Goal: Navigation & Orientation: Find specific page/section

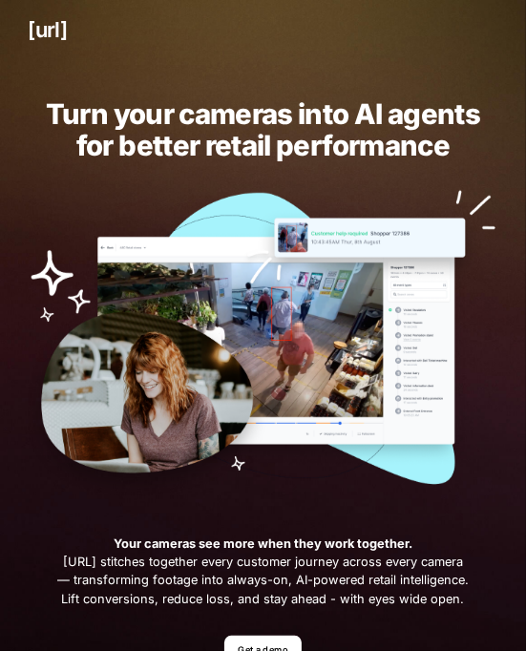
click at [459, 41] on div "[URL]" at bounding box center [263, 29] width 526 height 59
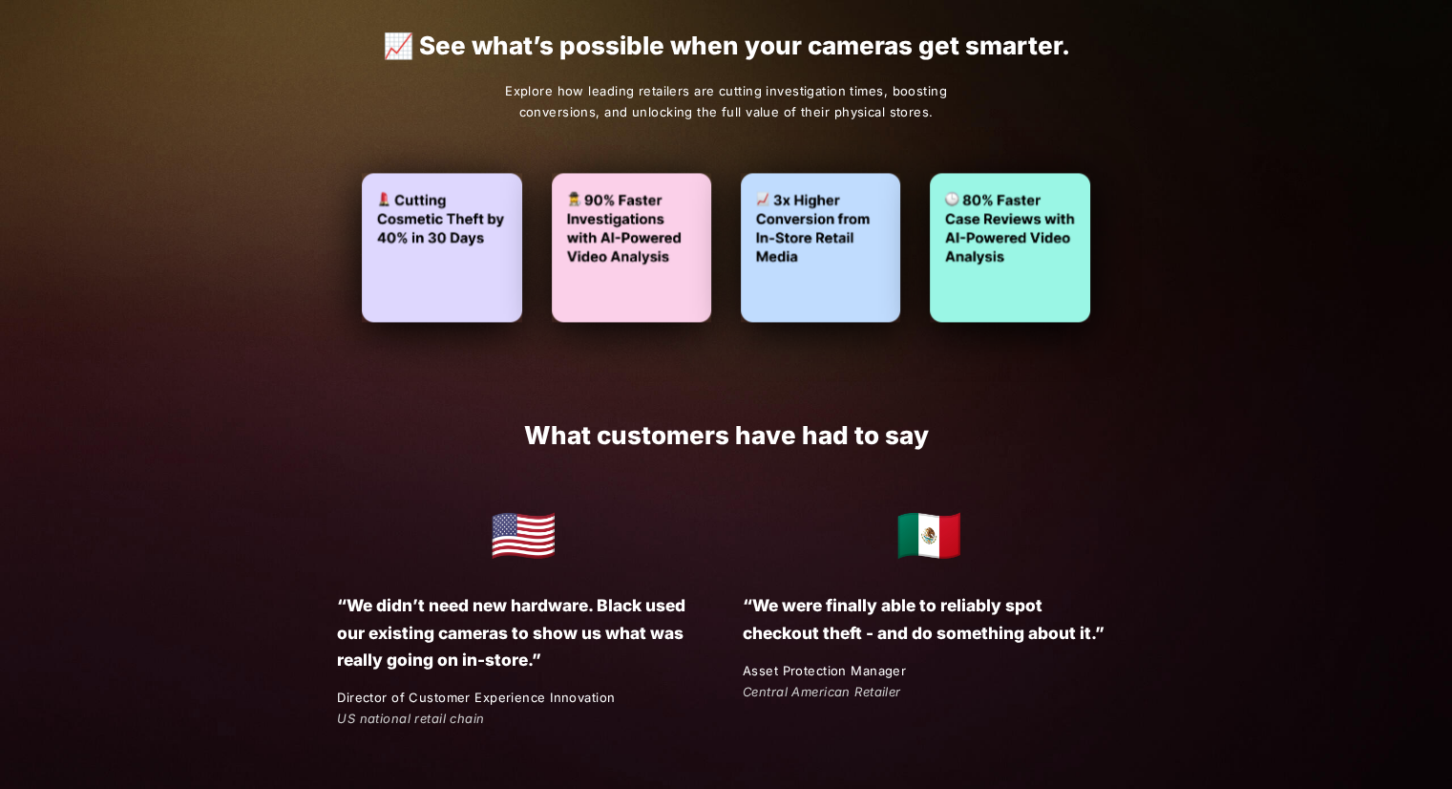
scroll to position [2558, 0]
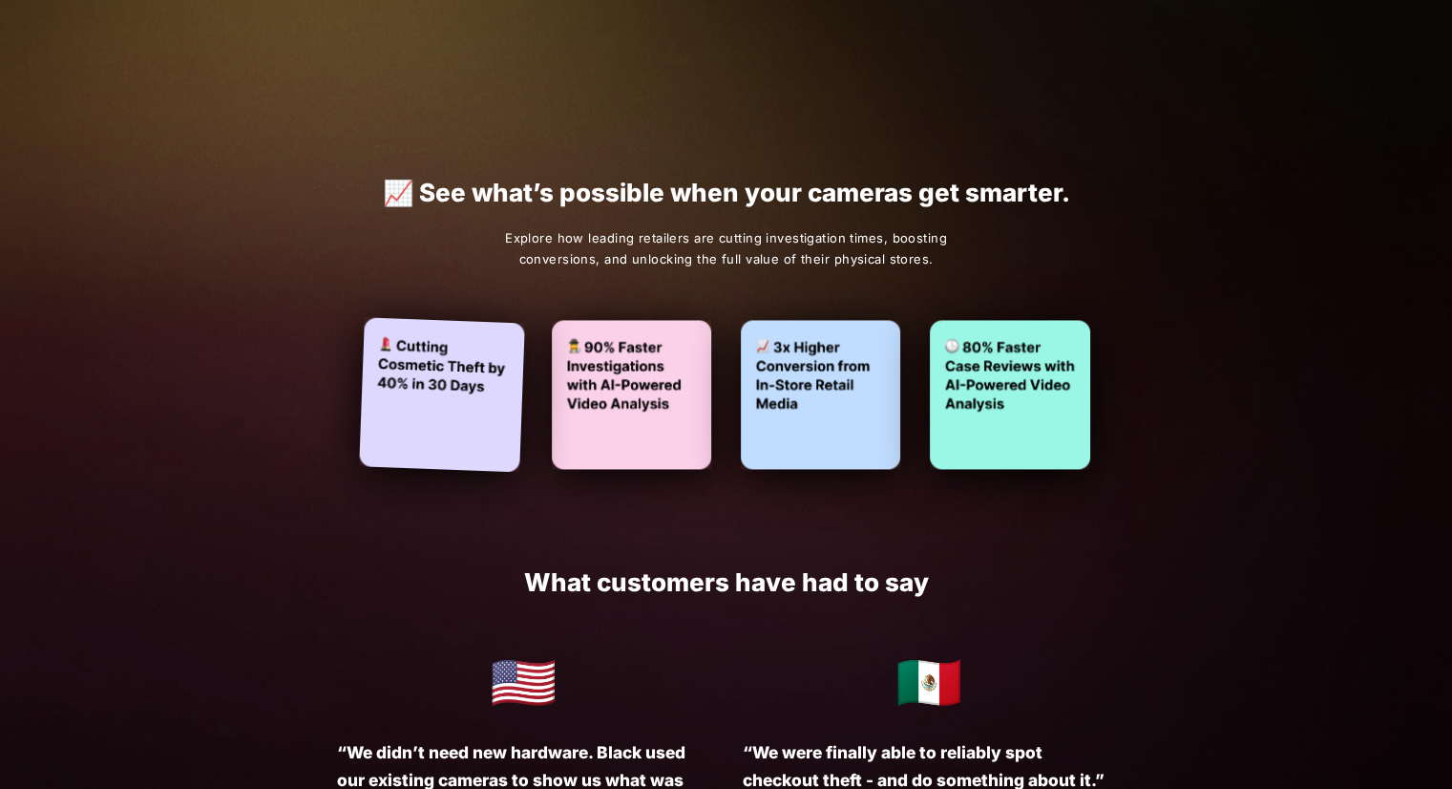
click at [443, 386] on img at bounding box center [442, 394] width 165 height 155
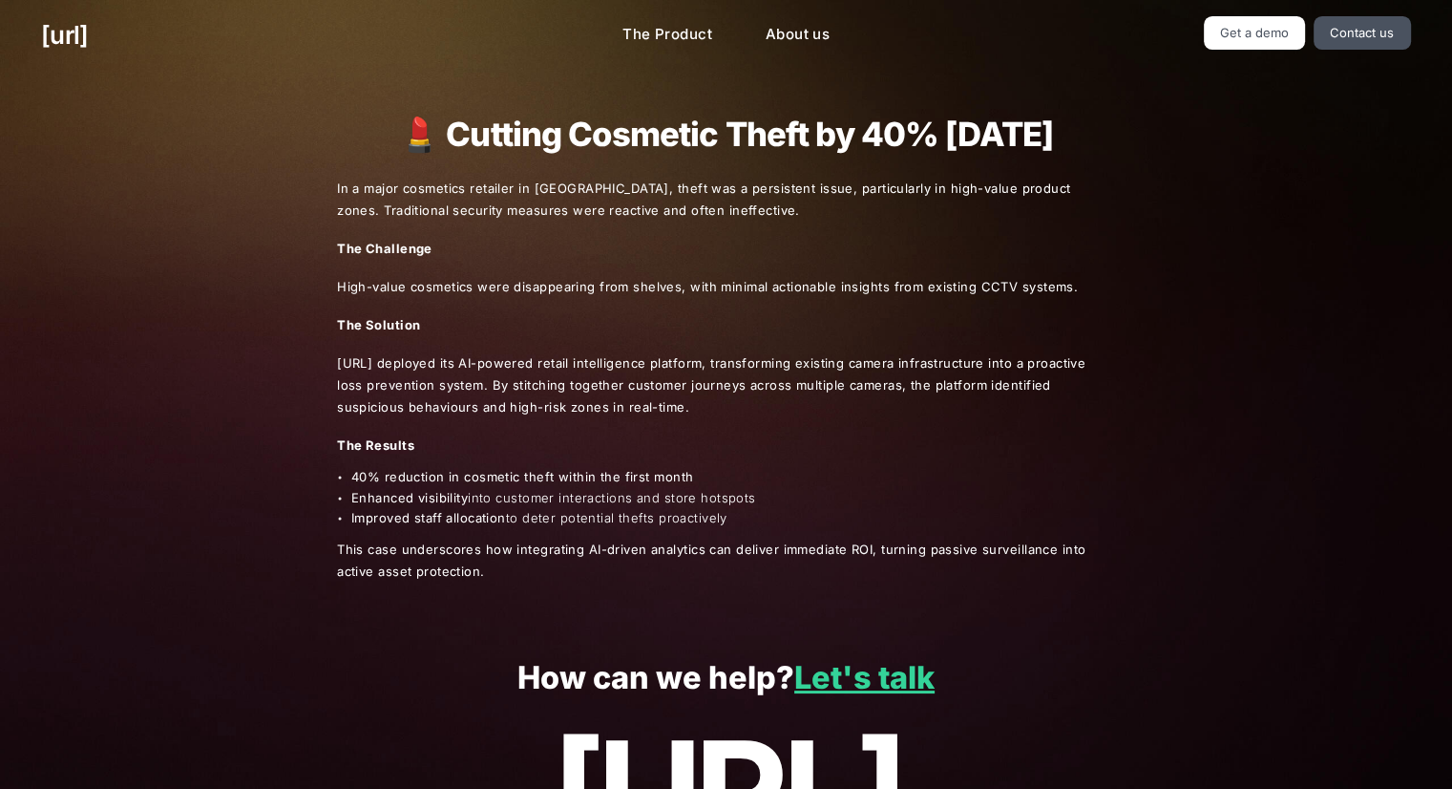
scroll to position [179, 0]
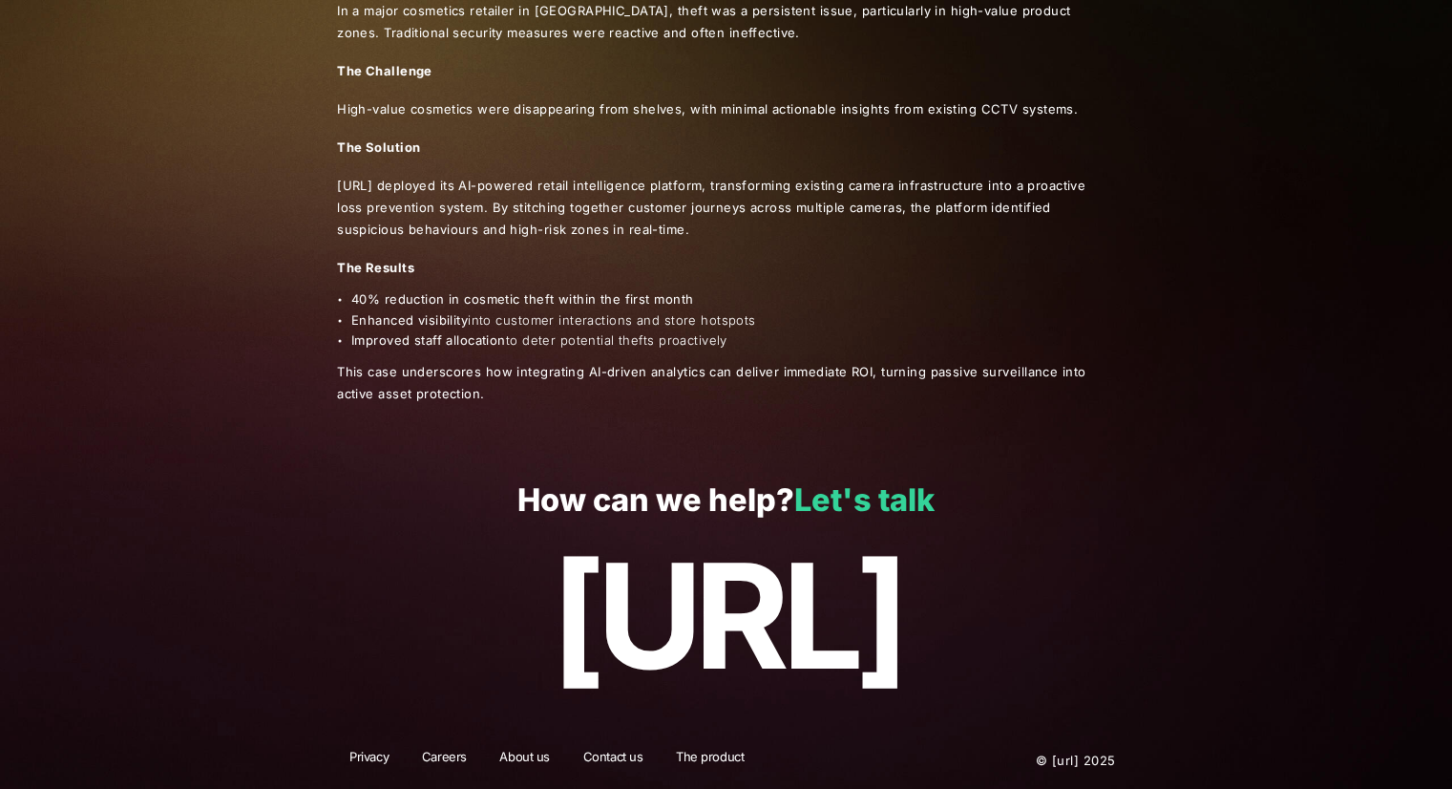
click at [875, 494] on link "Let's talk" at bounding box center [864, 499] width 140 height 37
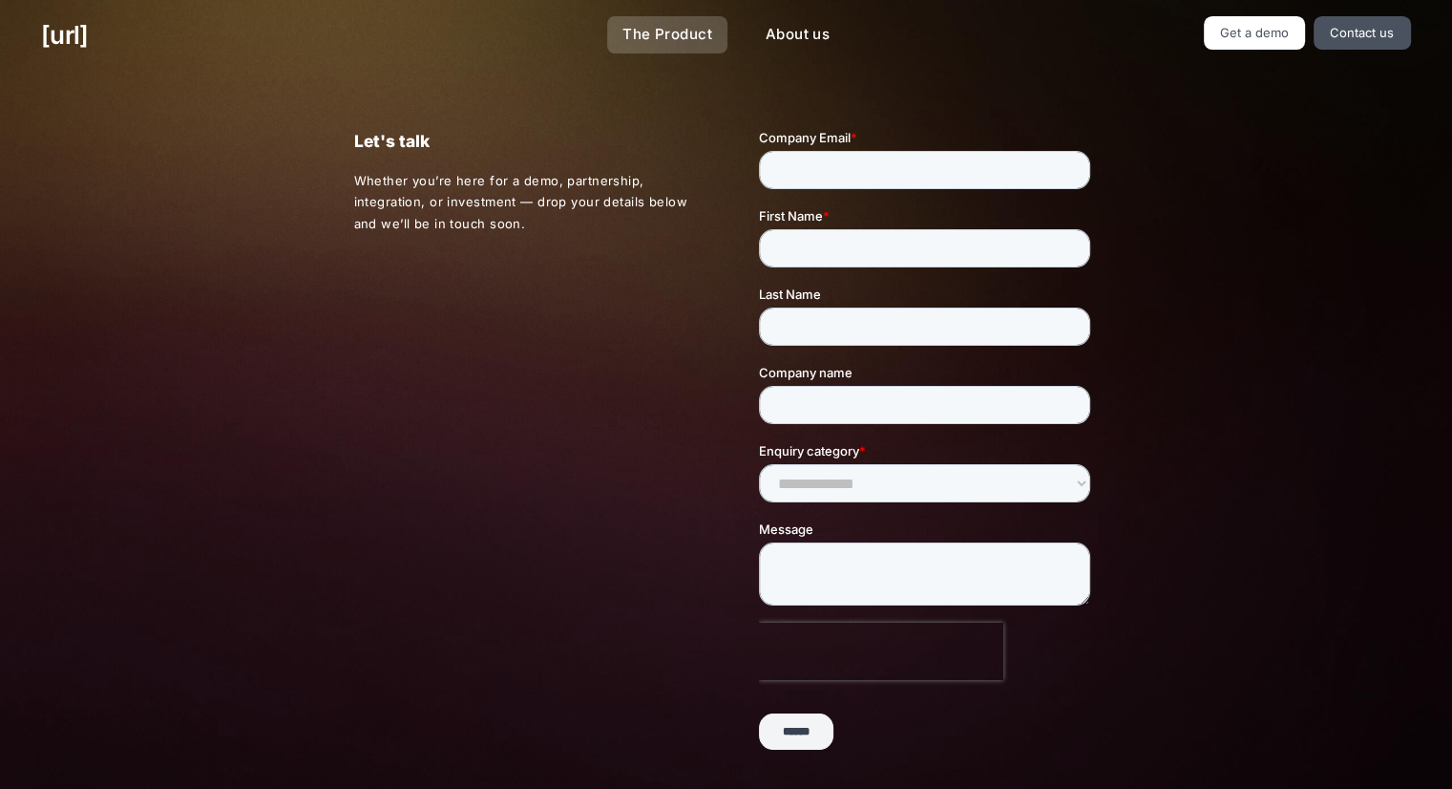
click at [680, 45] on link "The Product" at bounding box center [667, 34] width 120 height 37
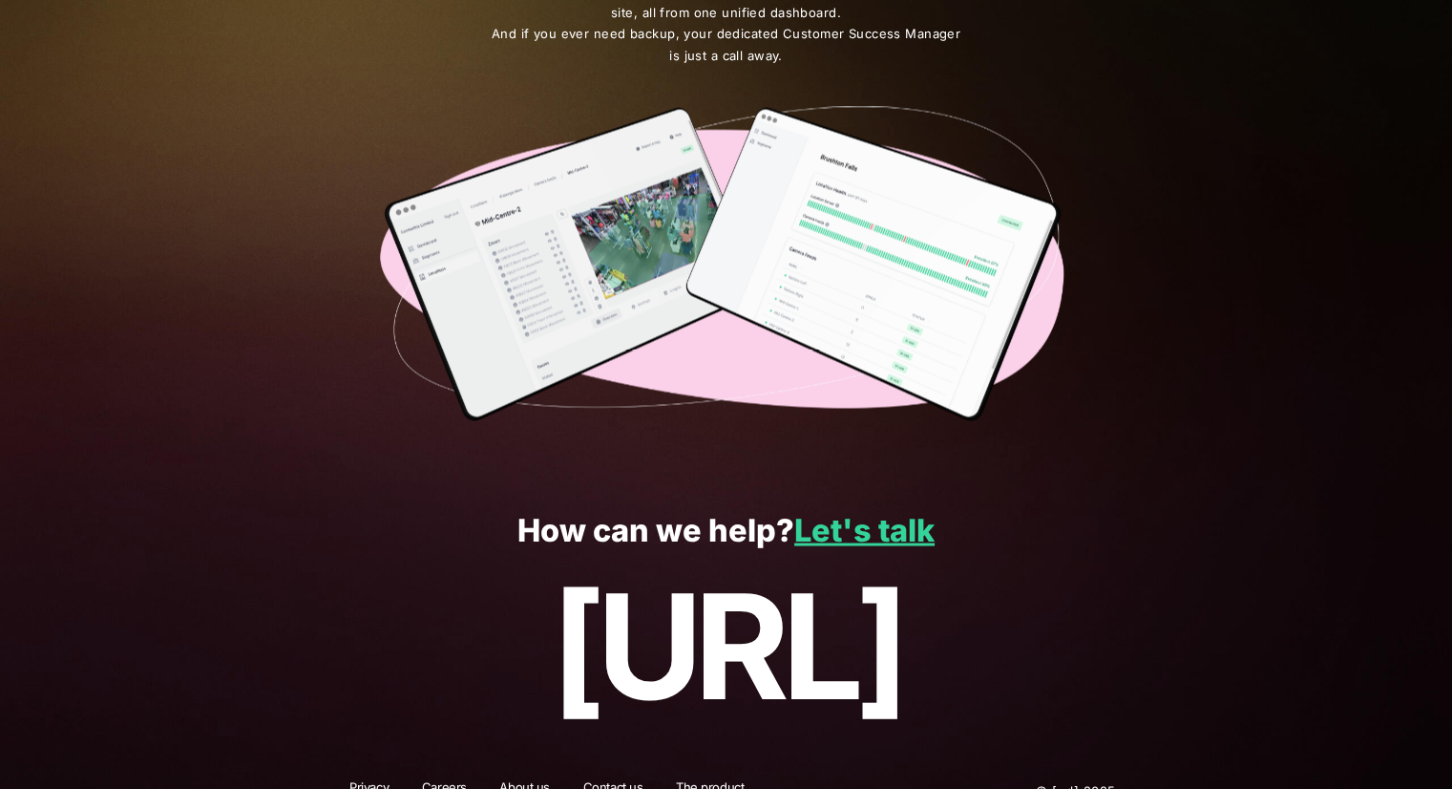
scroll to position [3338, 0]
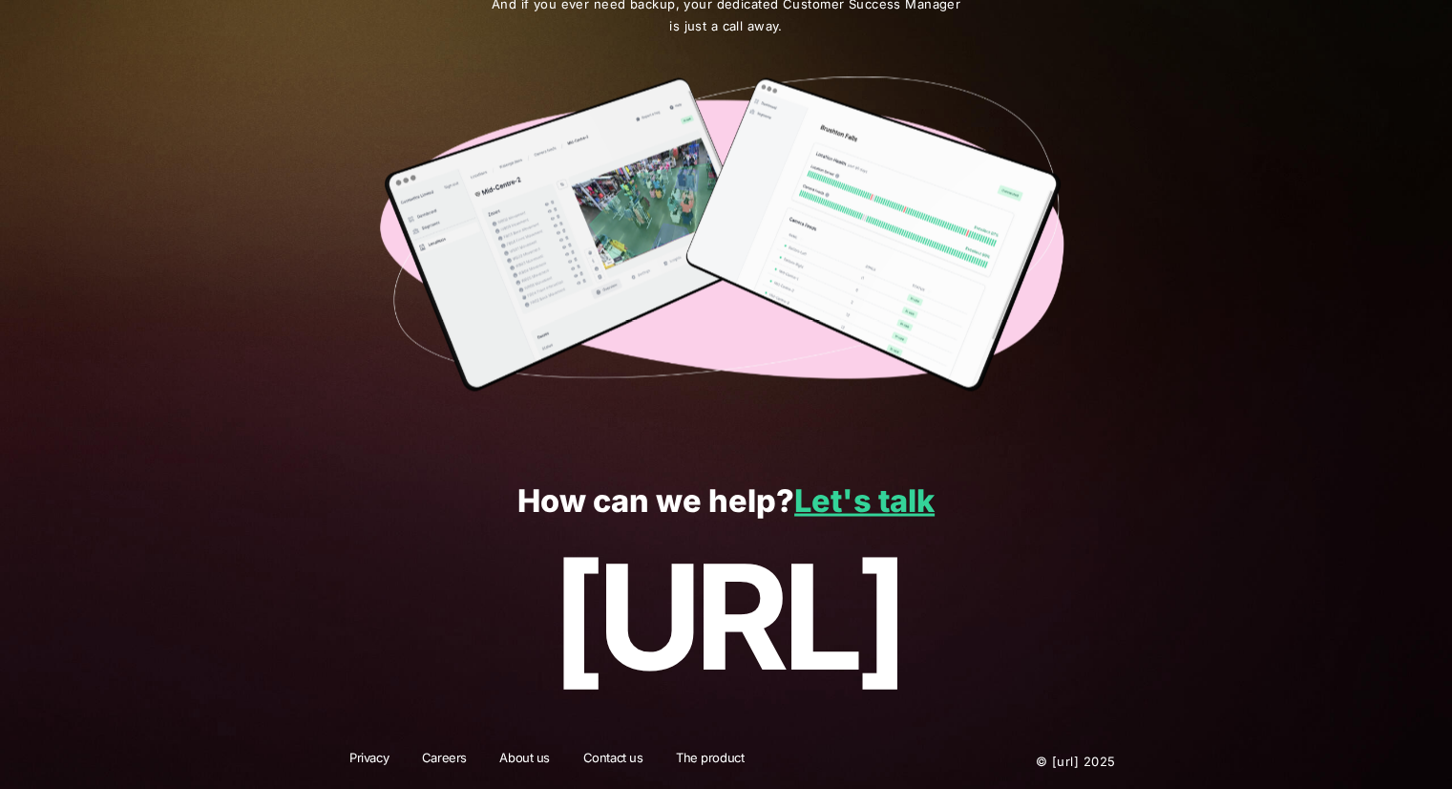
click at [454, 753] on link "Careers" at bounding box center [445, 760] width 70 height 25
